Goal: Understand process/instructions: Learn how to perform a task or action

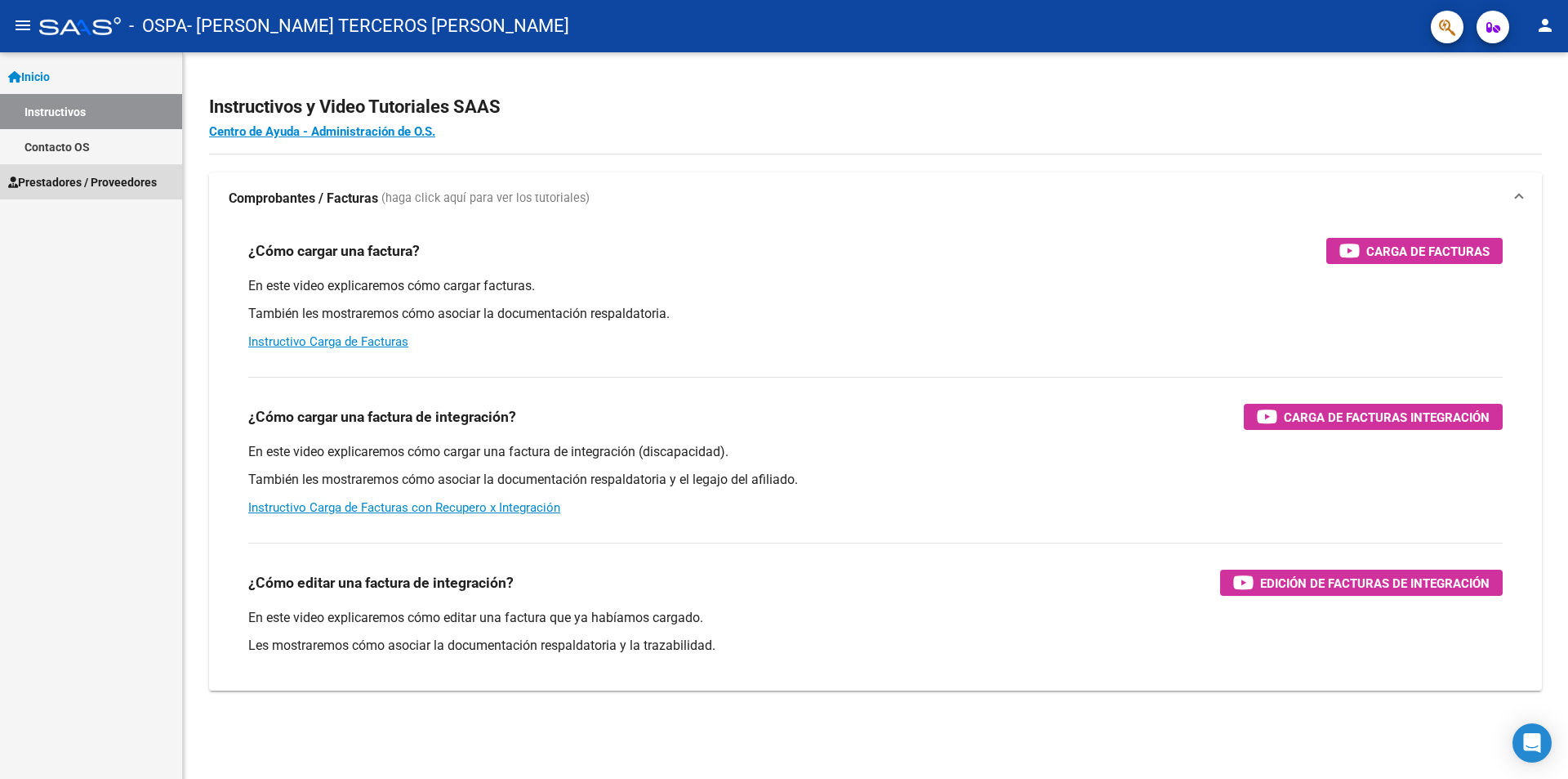
click at [133, 185] on span "Prestadores / Proveedores" at bounding box center [82, 182] width 148 height 18
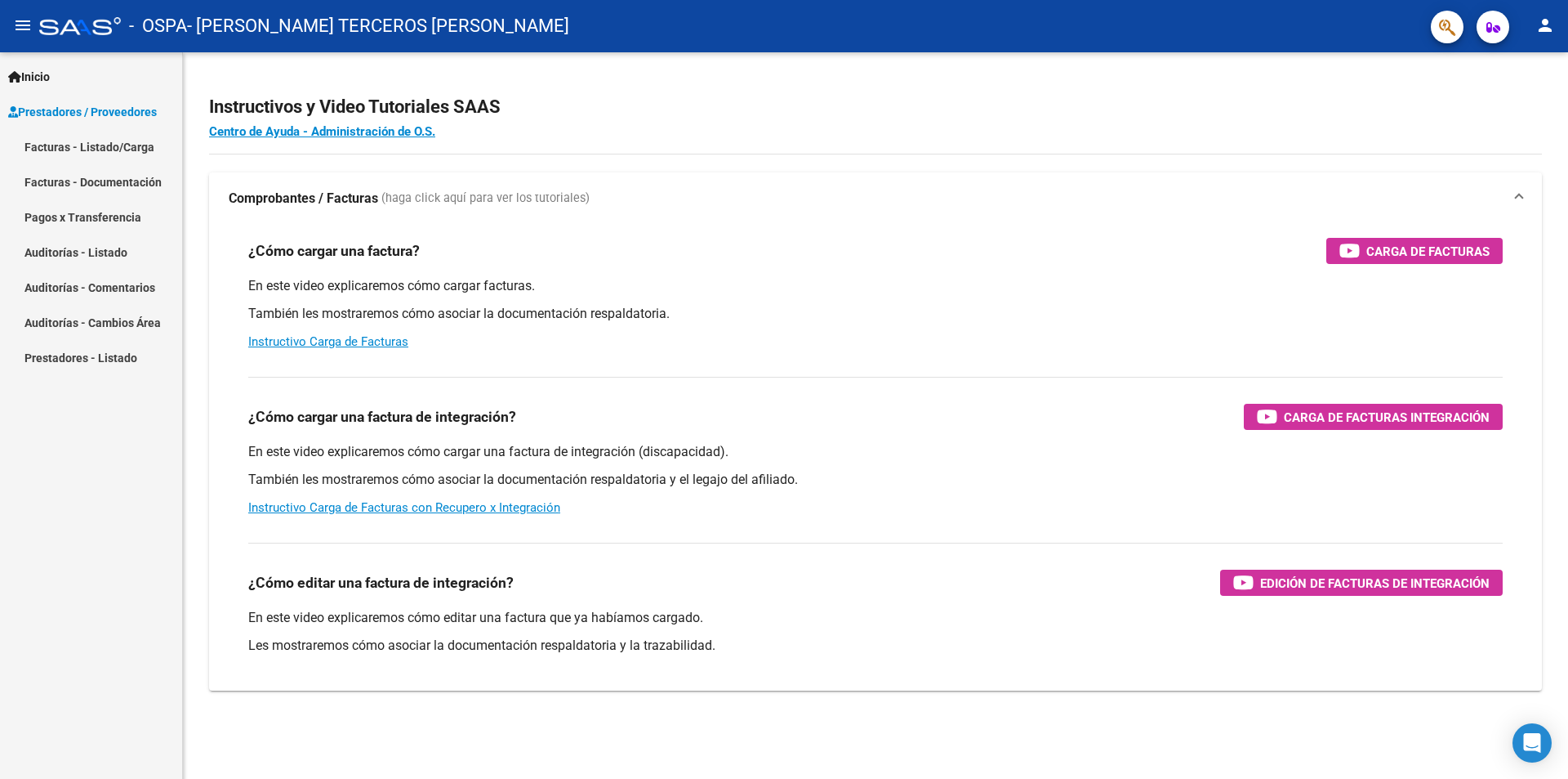
click at [66, 149] on link "Facturas - Listado/Carga" at bounding box center [91, 146] width 182 height 36
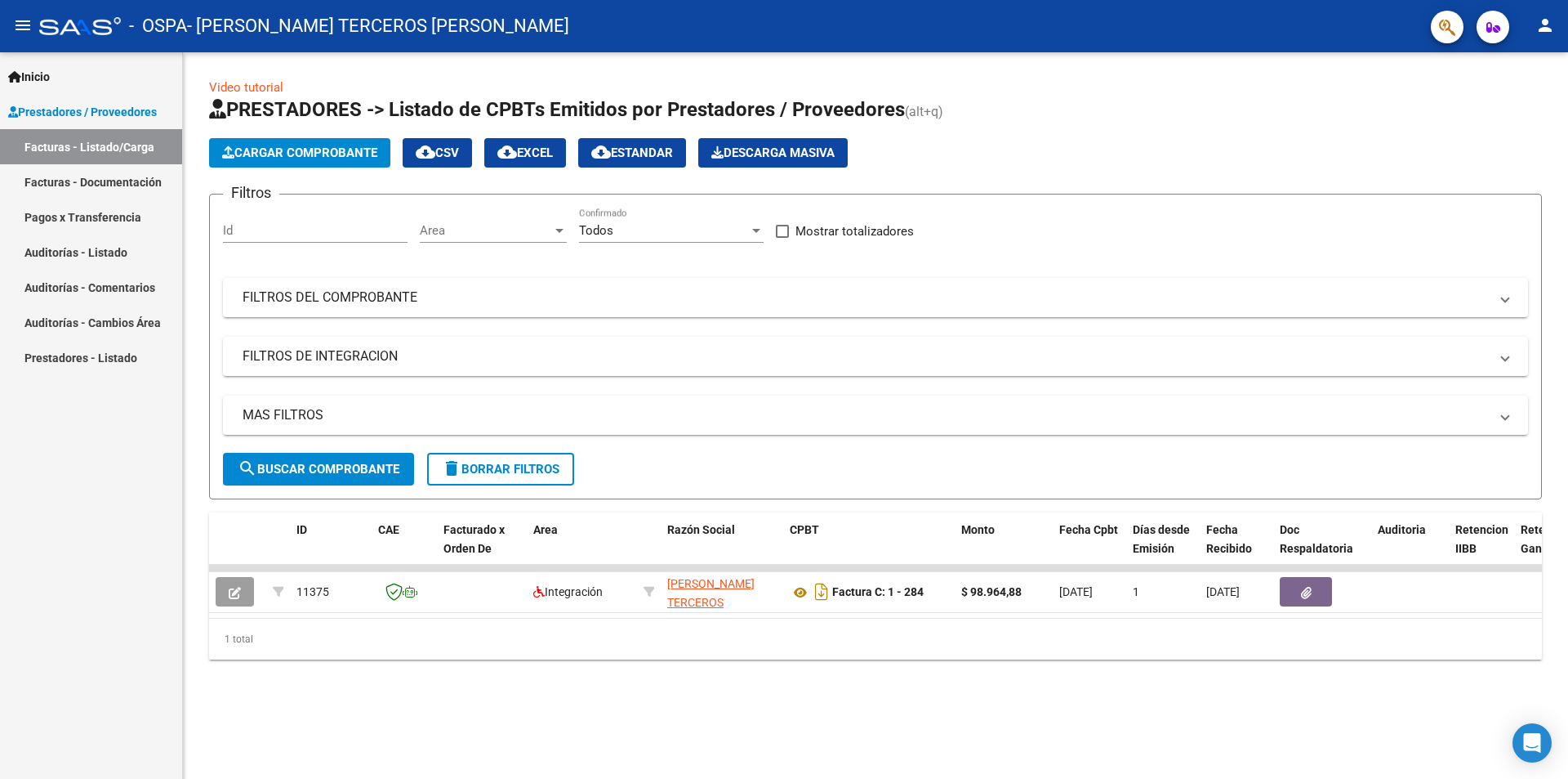
drag, startPoint x: 565, startPoint y: 589, endPoint x: 1561, endPoint y: 178, distance: 1077.5
click at [1561, 178] on div "Video tutorial PRESTADORES -> Listado de CPBTs Emitidos por Prestadores / Prove…" at bounding box center [876, 382] width 1386 height 659
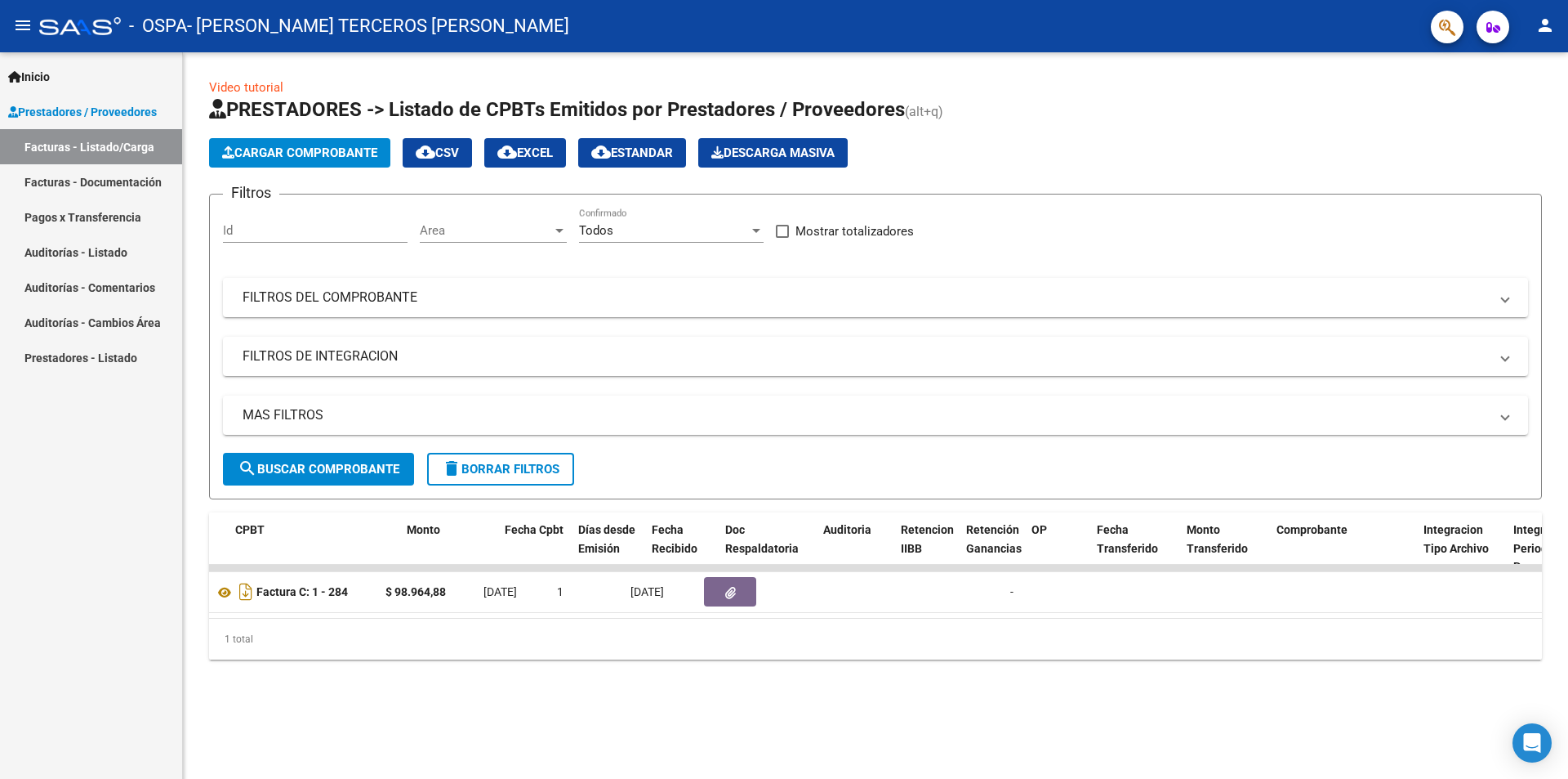
scroll to position [0, 499]
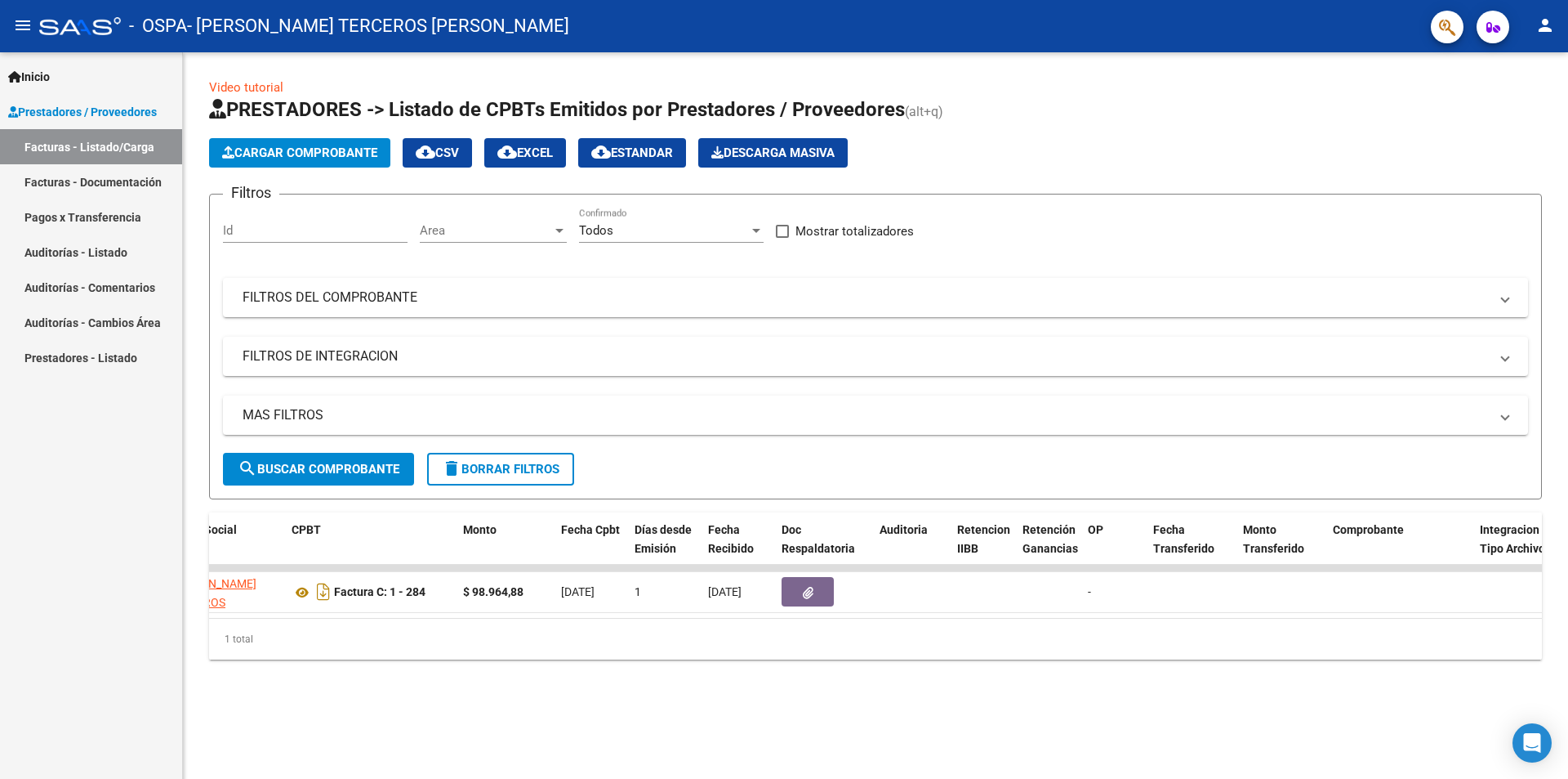
click at [474, 659] on div "1 total" at bounding box center [876, 638] width 1334 height 41
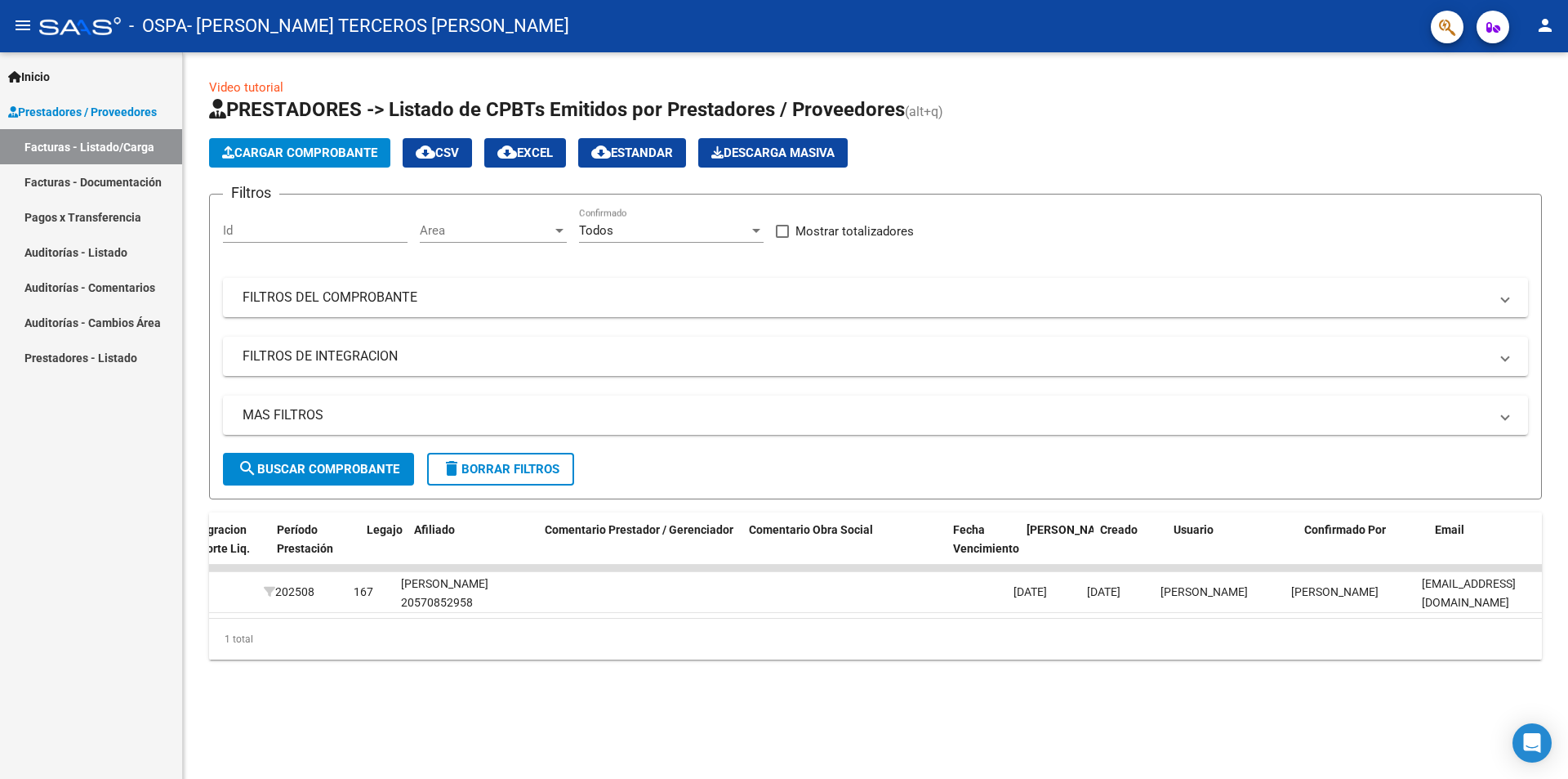
scroll to position [0, 2111]
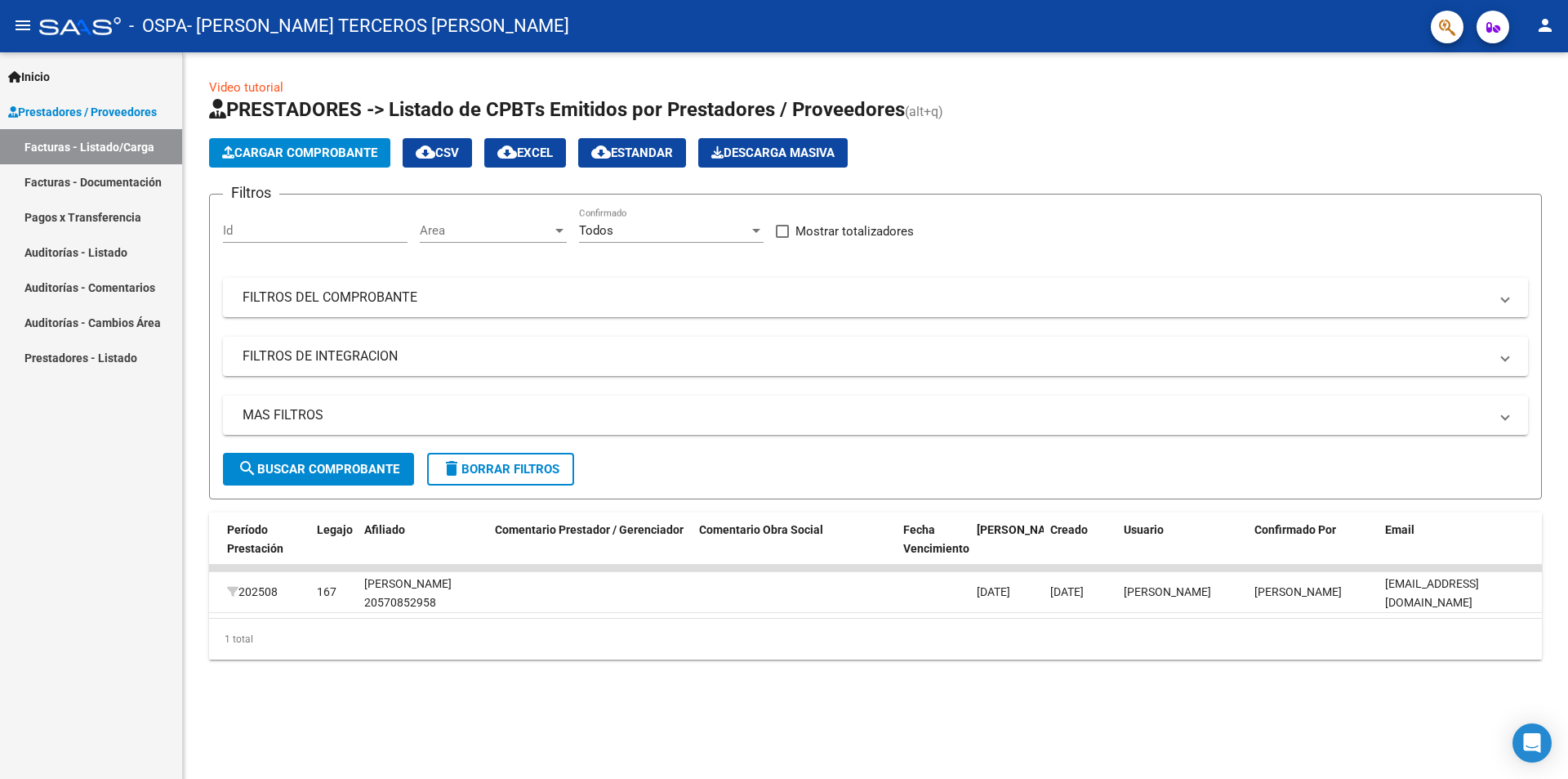
click at [23, 24] on mat-icon "menu" at bounding box center [23, 26] width 20 height 20
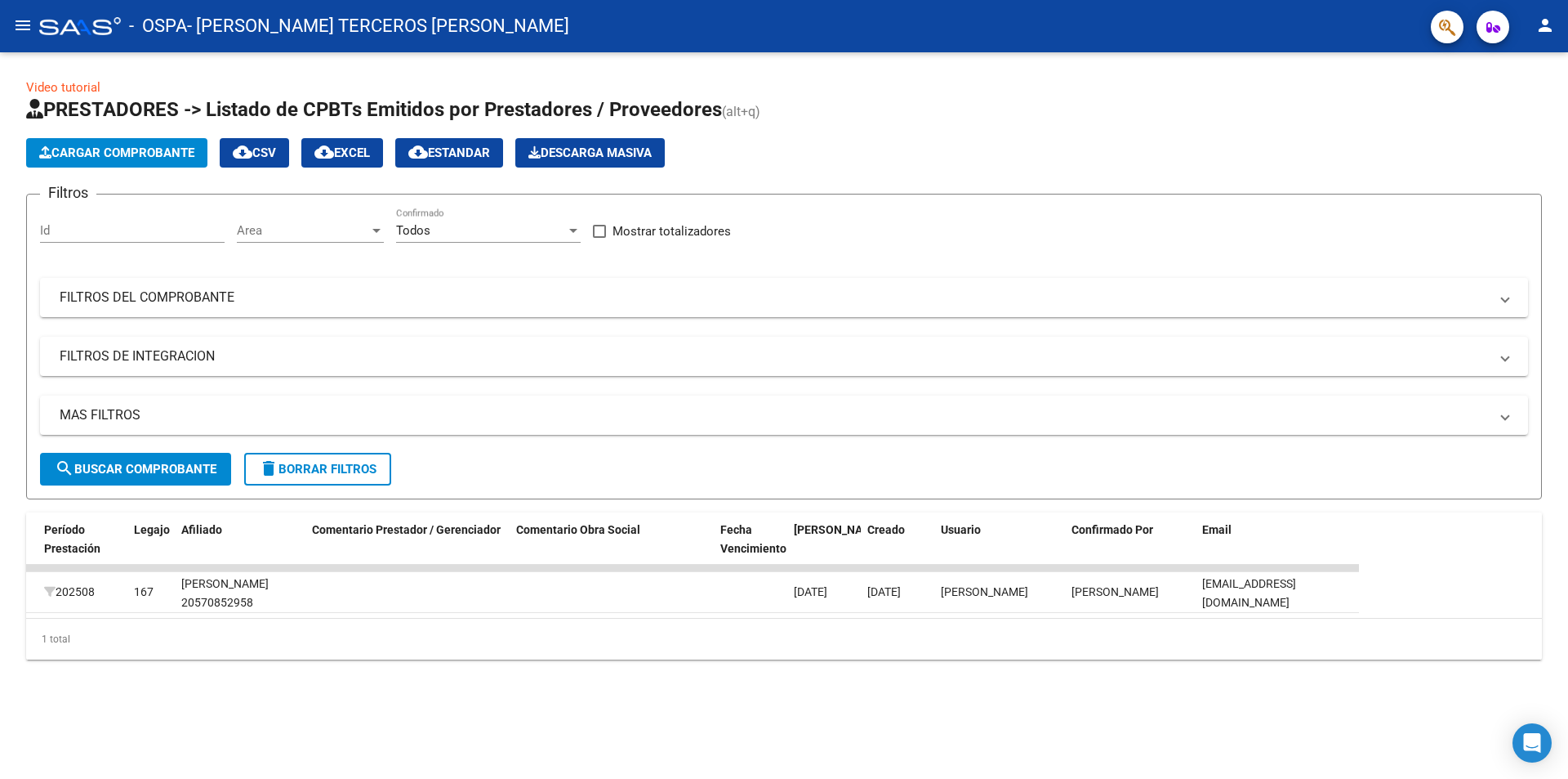
click at [1545, 21] on mat-icon "person" at bounding box center [1545, 26] width 20 height 20
click at [1535, 107] on button "exit_to_app Salir" at bounding box center [1512, 108] width 100 height 40
